Goal: Transaction & Acquisition: Purchase product/service

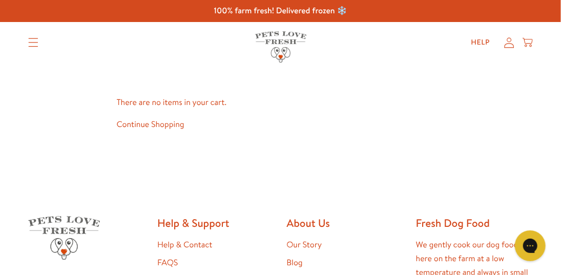
click at [0, 0] on link "Shop All" at bounding box center [0, 0] width 0 height 0
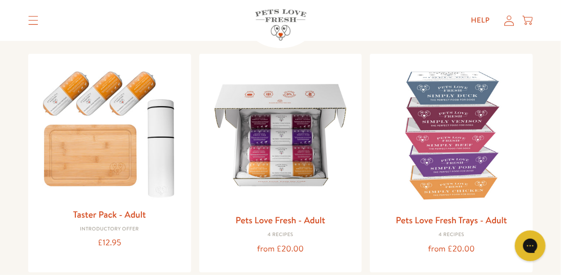
scroll to position [103, 0]
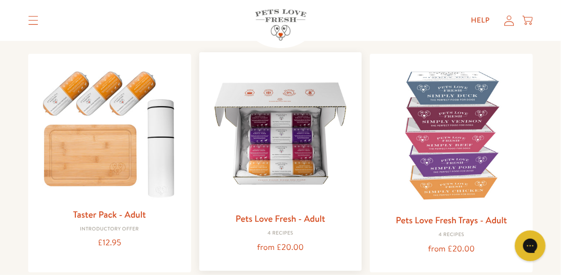
click at [305, 121] on img at bounding box center [281, 133] width 147 height 147
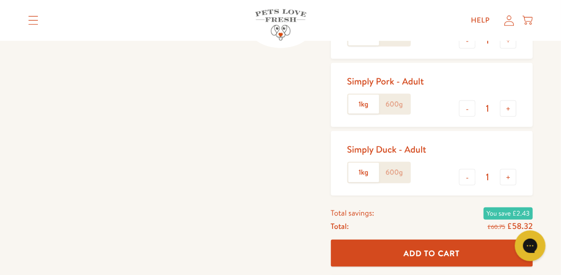
scroll to position [308, 0]
